Goal: Information Seeking & Learning: Learn about a topic

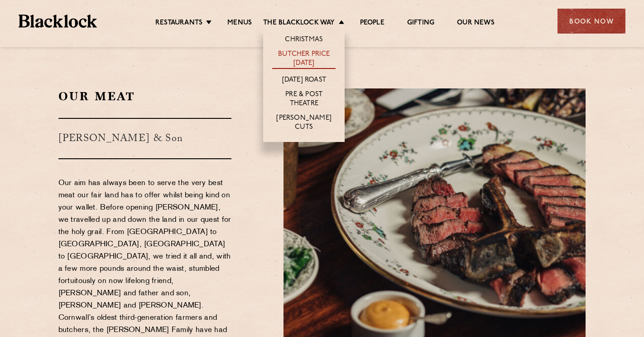
click at [293, 54] on link "Butcher Price [DATE]" at bounding box center [303, 59] width 63 height 19
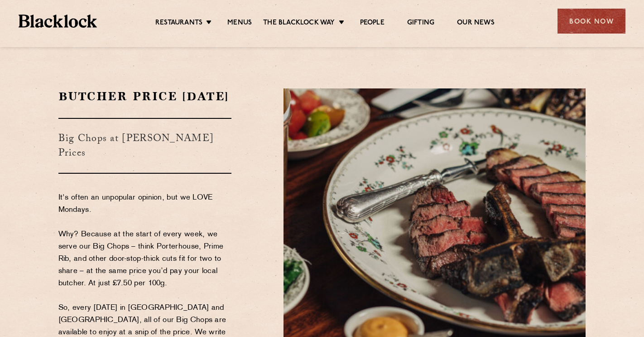
click at [207, 140] on h3 "Big Chops at Butcher's Prices" at bounding box center [145, 146] width 174 height 56
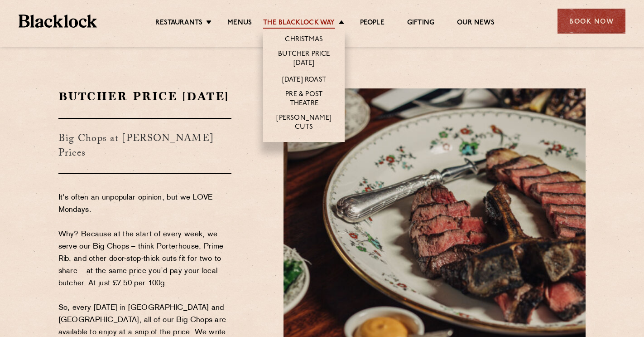
click at [303, 26] on link "The Blacklock Way" at bounding box center [299, 24] width 72 height 10
